Goal: Task Accomplishment & Management: Manage account settings

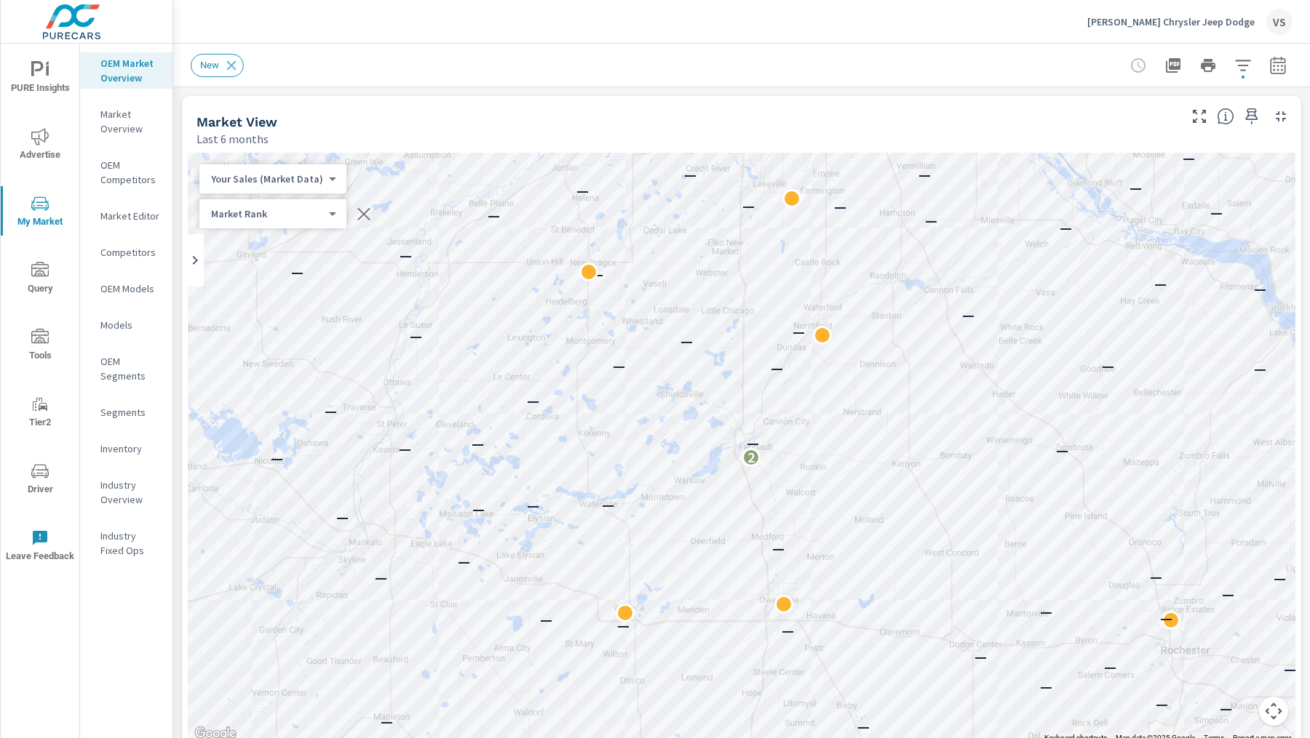
click at [1139, 17] on p "[PERSON_NAME] Chrysler Jeep Dodge" at bounding box center [1170, 21] width 167 height 13
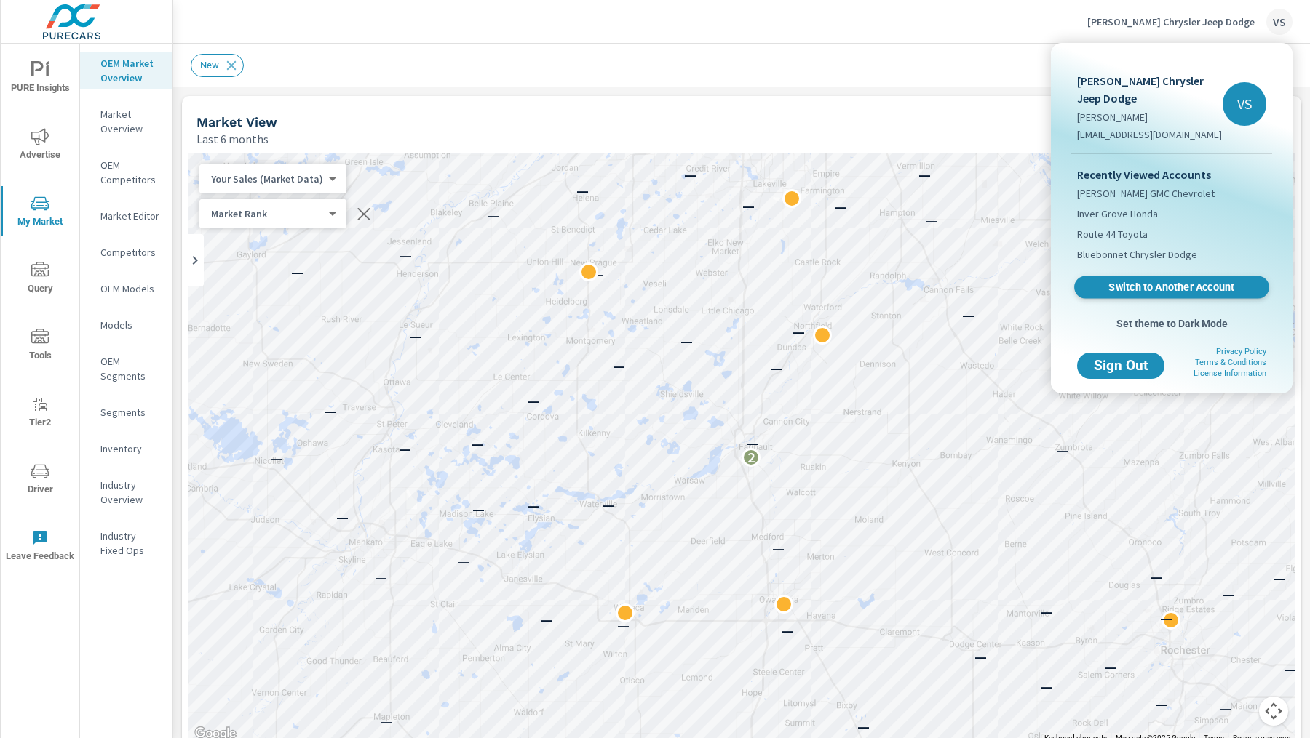
click at [1126, 287] on span "Switch to Another Account" at bounding box center [1171, 288] width 178 height 14
